Goal: Task Accomplishment & Management: Manage account settings

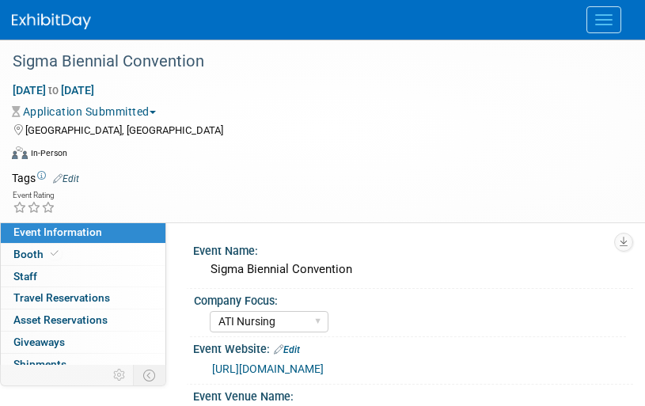
select select "ATI Nursing"
select select "Tier 1"
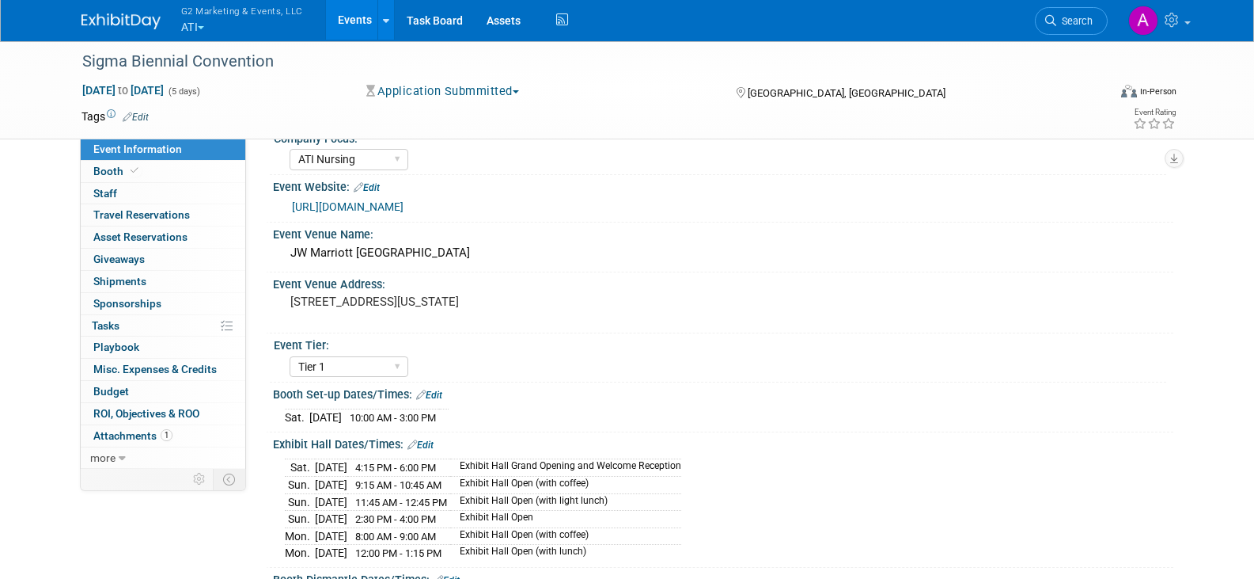
click at [201, 23] on button "G2 Marketing & Events, LLC ATI" at bounding box center [251, 20] width 143 height 41
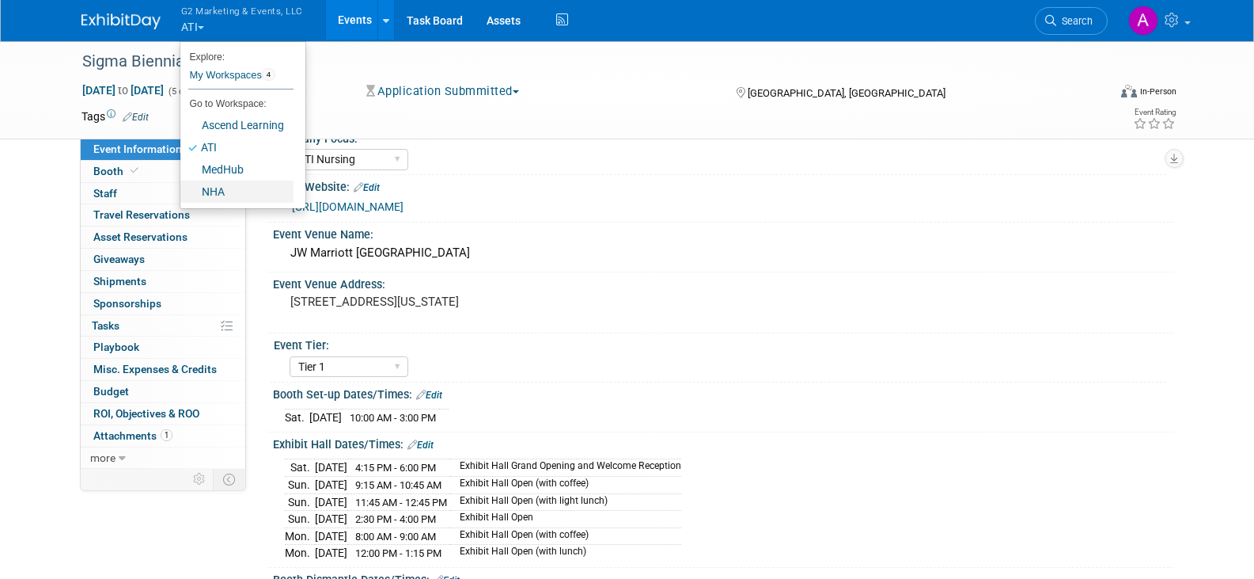
click at [222, 188] on link "NHA" at bounding box center [236, 191] width 113 height 22
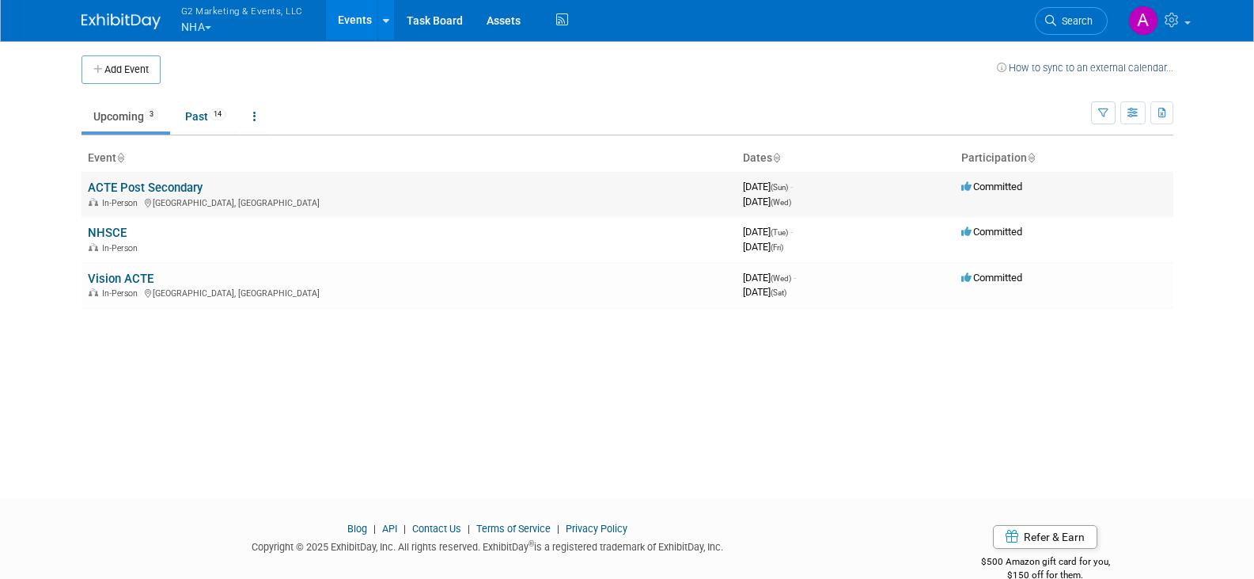
click at [161, 188] on link "ACTE Post Secondary" at bounding box center [145, 187] width 115 height 14
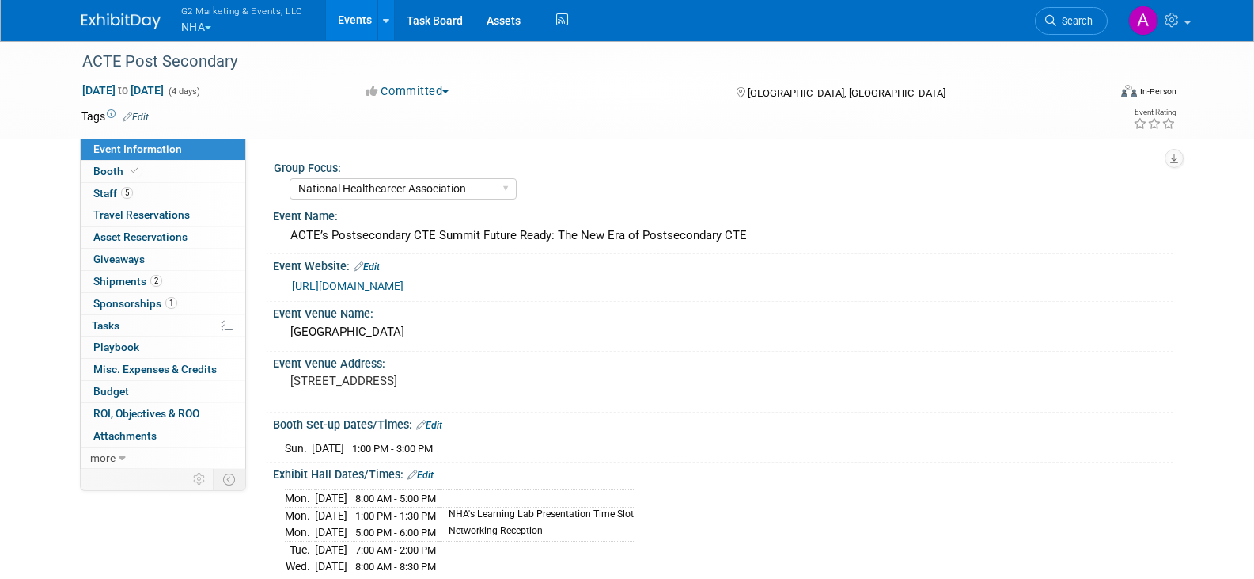
select select "National Healthcareer Association"
select select "In-house Created Form w/ Link"
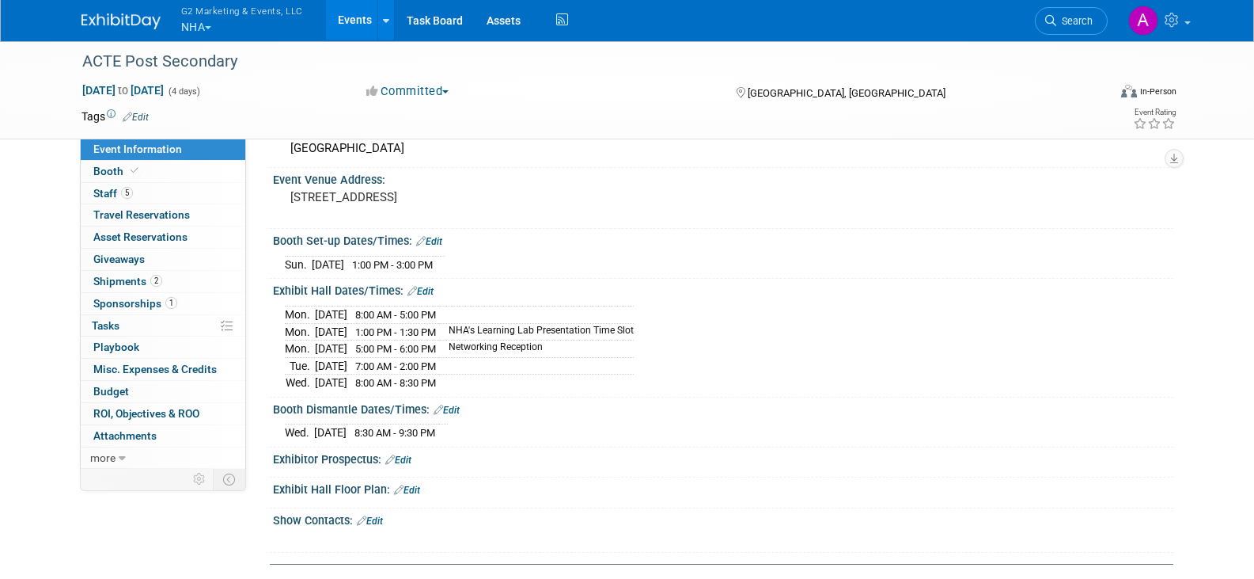
scroll to position [158, 0]
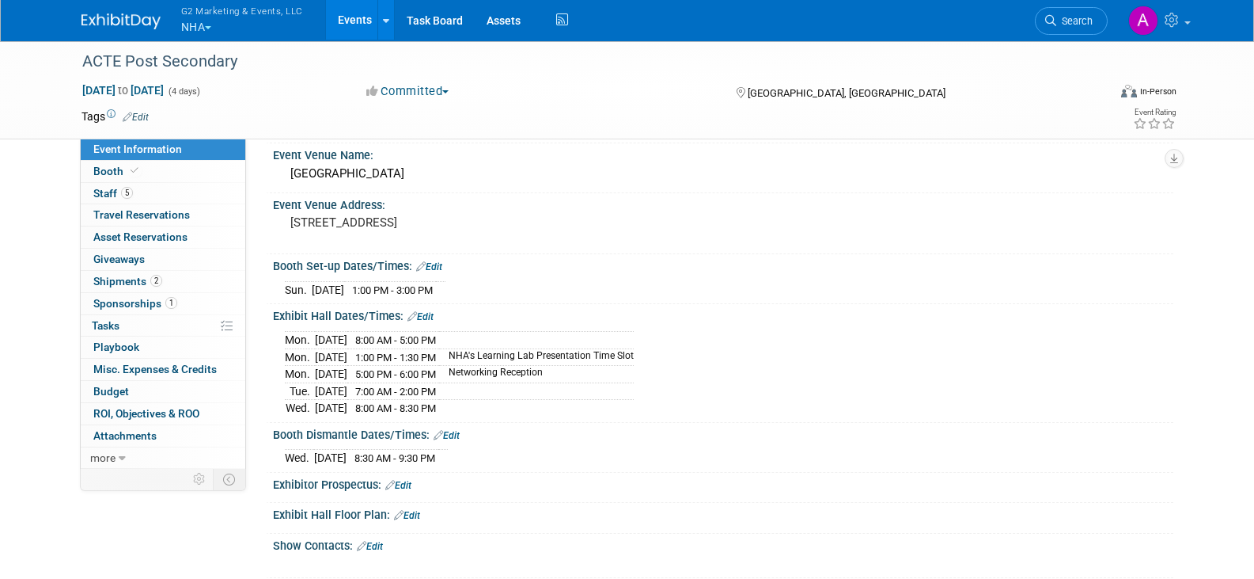
click at [439, 344] on td "8:00 AM - 5:00 PM" at bounding box center [393, 339] width 92 height 17
click at [436, 340] on span "8:00 AM - 5:00 PM" at bounding box center [395, 340] width 81 height 12
click at [431, 317] on link "Edit" at bounding box center [421, 316] width 26 height 11
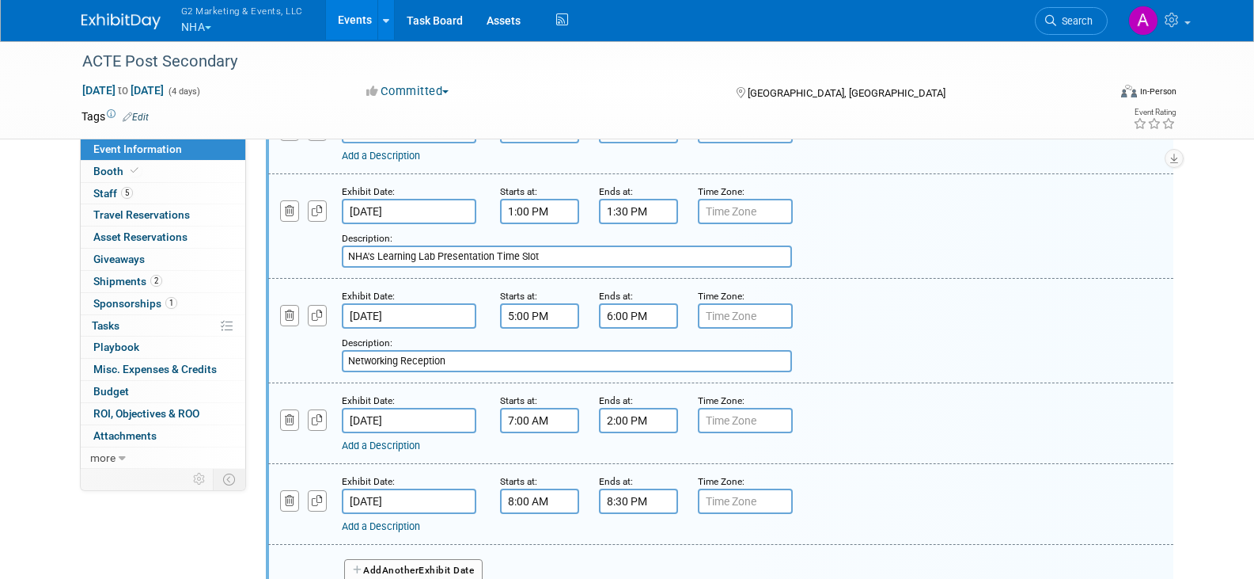
scroll to position [475, 0]
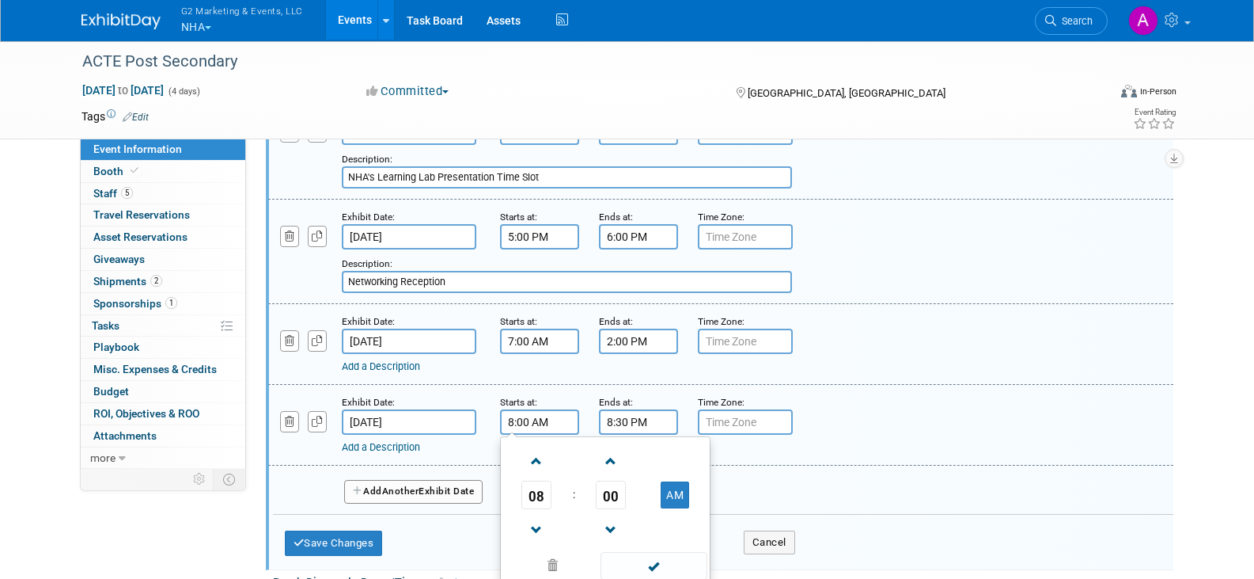
drag, startPoint x: 527, startPoint y: 413, endPoint x: 481, endPoint y: 412, distance: 45.9
click at [472, 419] on div "Exhibit Date: Oct 8, 2025 Starts at: 8:00 AM 08 : 00 AM 12 01 02 03 04 05 06 07…" at bounding box center [720, 425] width 905 height 81
type input "7:30 AM"
click at [627, 420] on input "8:30 PM" at bounding box center [638, 421] width 79 height 25
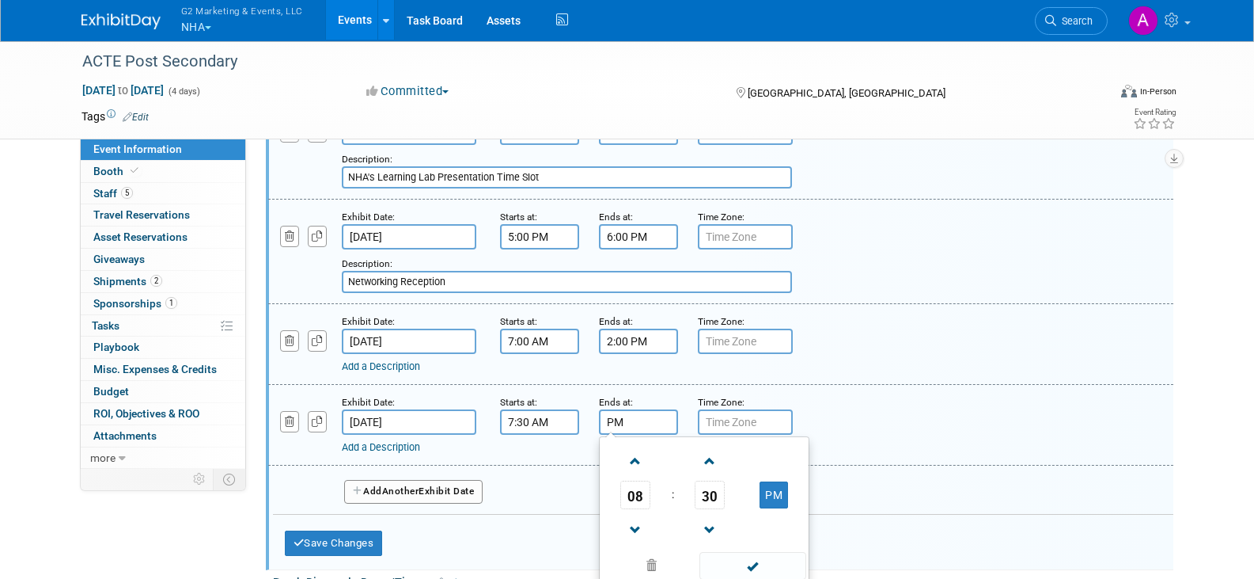
drag, startPoint x: 651, startPoint y: 423, endPoint x: 600, endPoint y: 414, distance: 51.5
click at [600, 414] on input "PM" at bounding box center [638, 421] width 79 height 25
type input "10:00 AM"
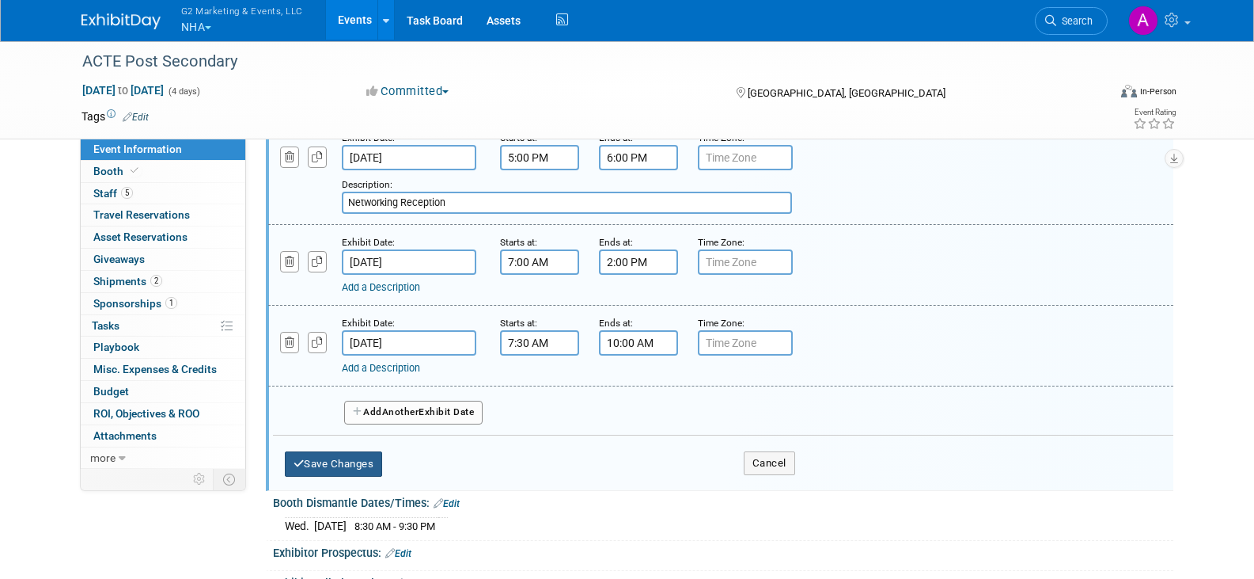
click at [307, 460] on button "Save Changes" at bounding box center [334, 463] width 98 height 25
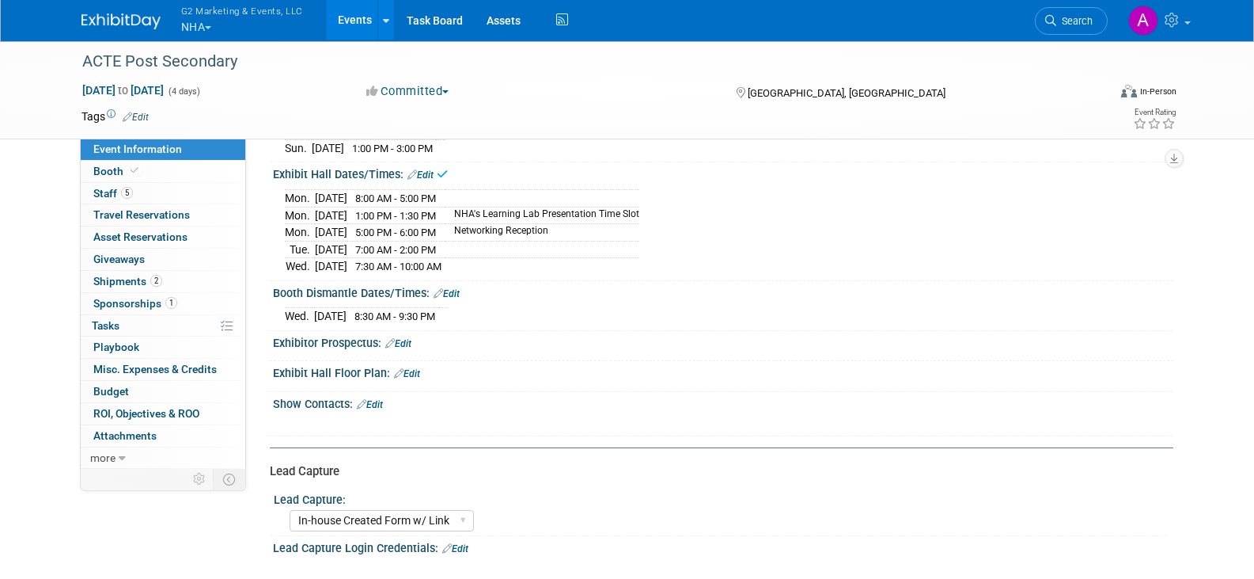
scroll to position [294, 0]
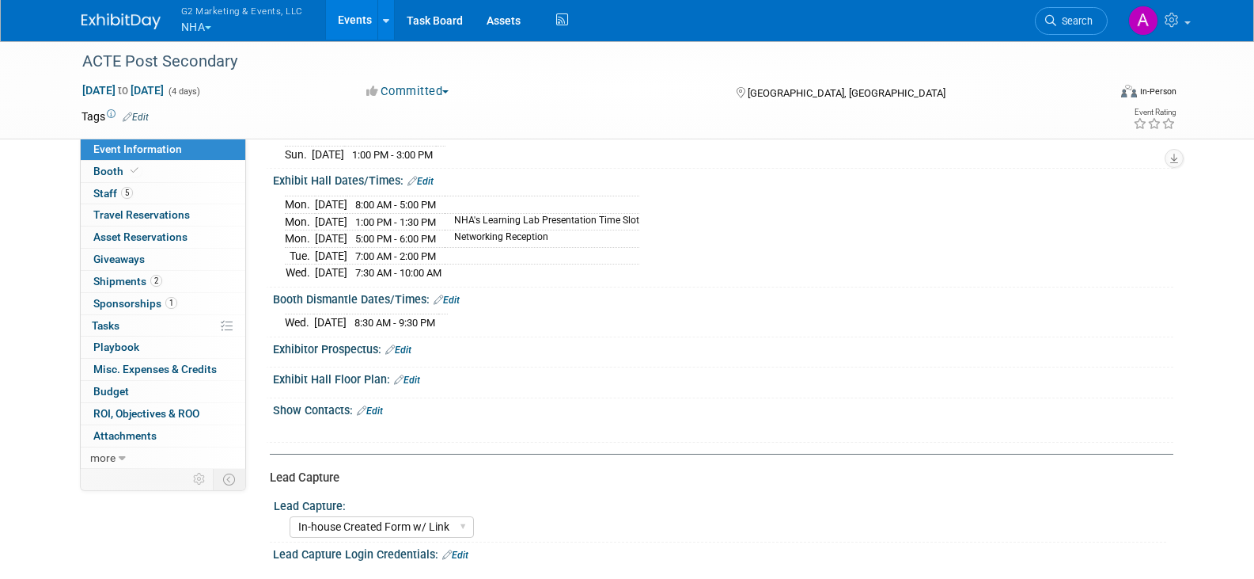
click at [432, 309] on div "Wed. Oct 8, 2025 8:30 AM - 9:30 PM" at bounding box center [723, 319] width 877 height 21
click at [458, 294] on link "Edit" at bounding box center [447, 299] width 26 height 11
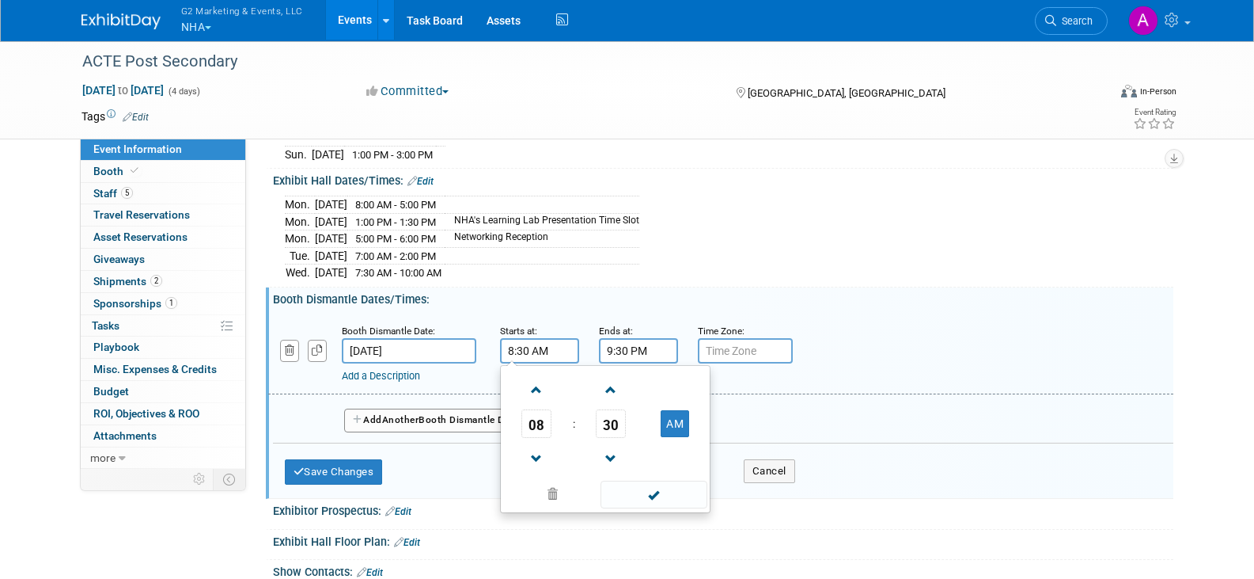
drag, startPoint x: 528, startPoint y: 342, endPoint x: 477, endPoint y: 340, distance: 50.7
click at [477, 340] on div "Booth Dismantle Date: Oct 8, 2025 Starts at: 8:30 AM 08 : 30 AM 12 01 02 03 04 …" at bounding box center [720, 353] width 905 height 81
type input "10:00 AM"
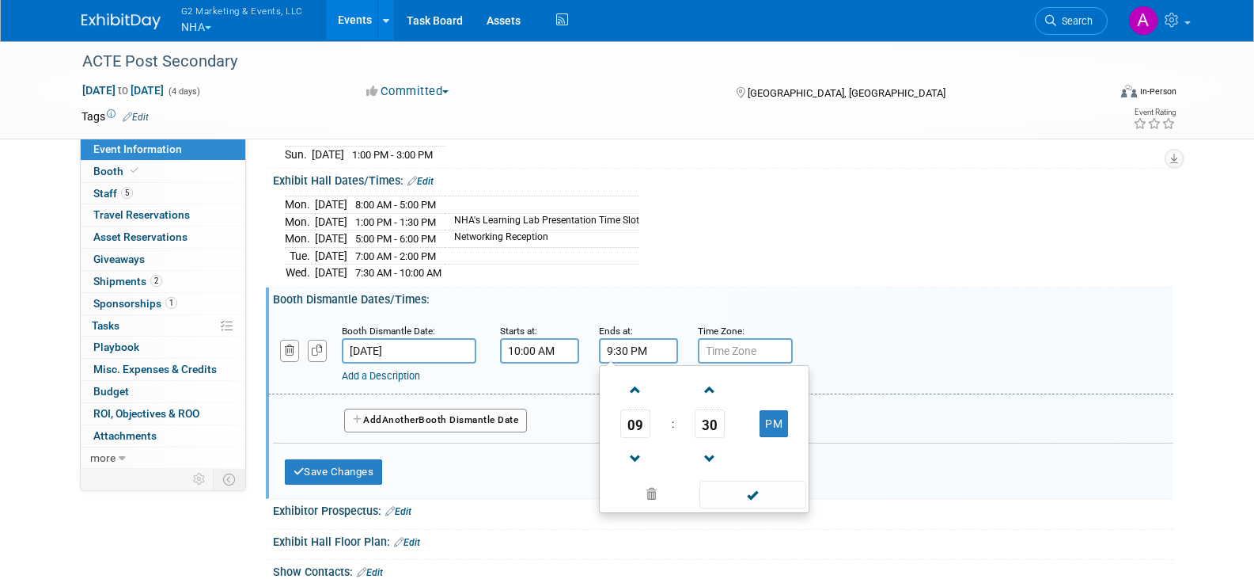
click at [624, 348] on input "9:30 PM" at bounding box center [638, 350] width 79 height 25
drag, startPoint x: 626, startPoint y: 343, endPoint x: 598, endPoint y: 343, distance: 27.7
click at [599, 343] on input "9:30 PM" at bounding box center [638, 350] width 79 height 25
click at [651, 343] on input "10:30 PM" at bounding box center [638, 350] width 79 height 25
click at [650, 343] on input "10:30 PM" at bounding box center [638, 350] width 79 height 25
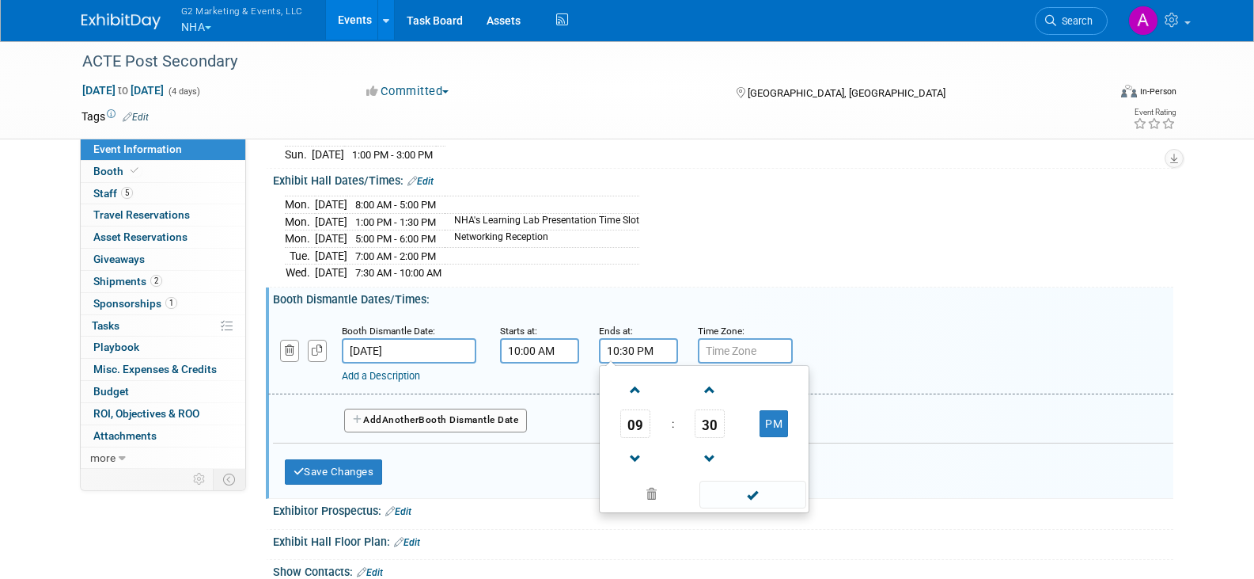
click at [649, 343] on input "10:30 PM" at bounding box center [638, 350] width 79 height 25
click at [655, 343] on input "10:30 PM" at bounding box center [638, 350] width 79 height 25
click at [647, 343] on input "10:30 PM" at bounding box center [638, 350] width 79 height 25
type input "10:30 AM"
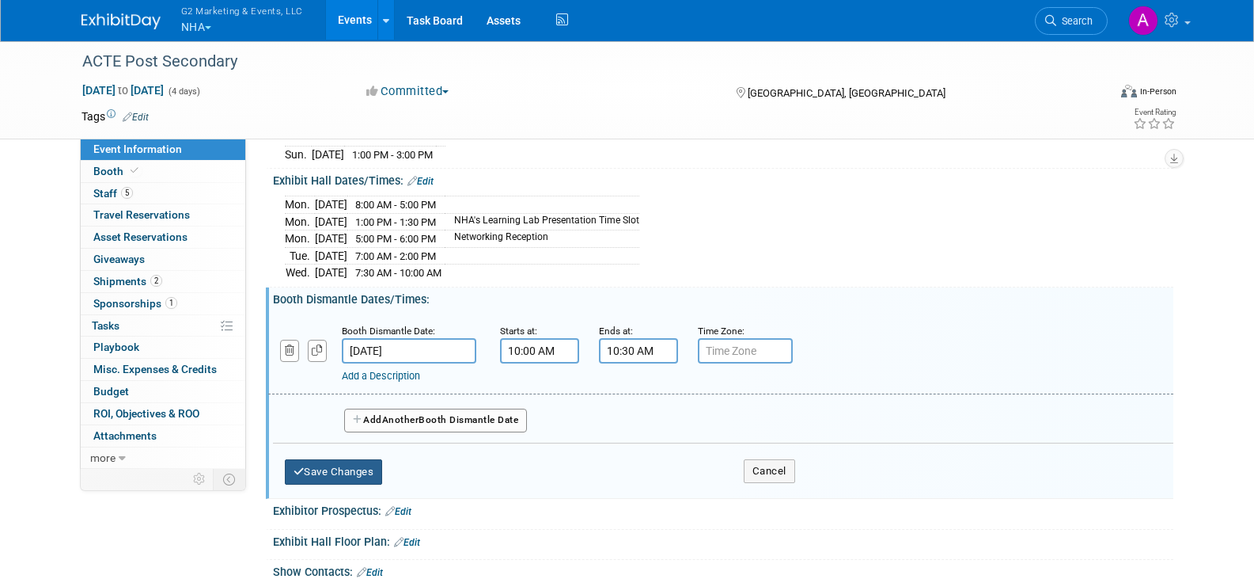
click at [353, 470] on button "Save Changes" at bounding box center [334, 471] width 98 height 25
